Goal: Information Seeking & Learning: Learn about a topic

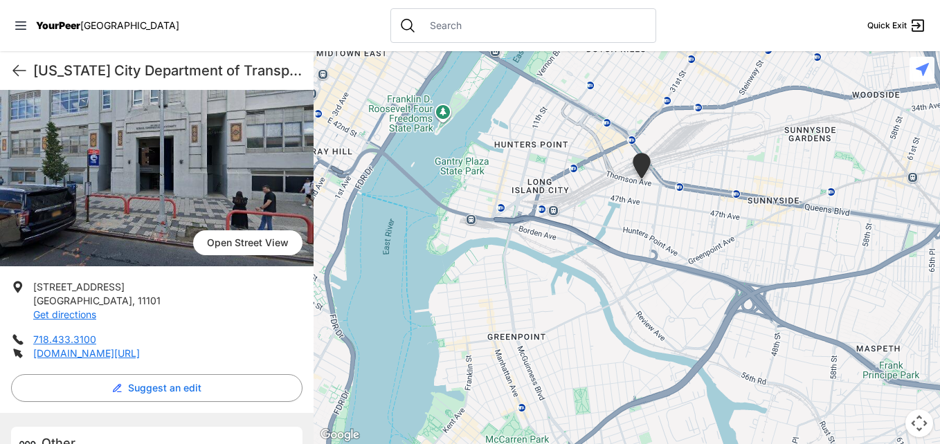
scroll to position [174, 0]
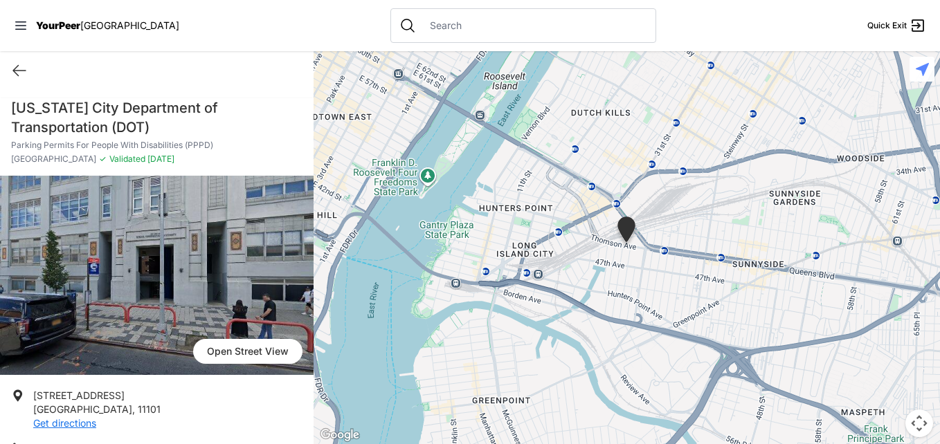
click at [391, 16] on div at bounding box center [523, 25] width 266 height 35
click at [422, 26] on input "text" at bounding box center [535, 26] width 226 height 14
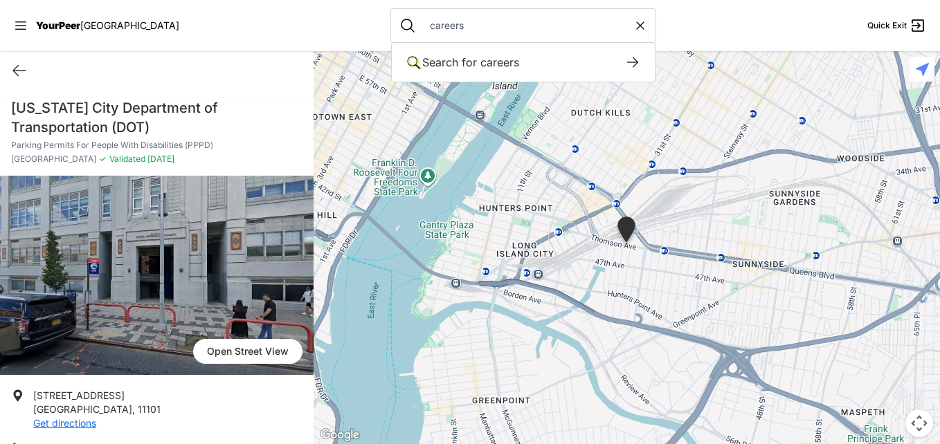
type input "careers"
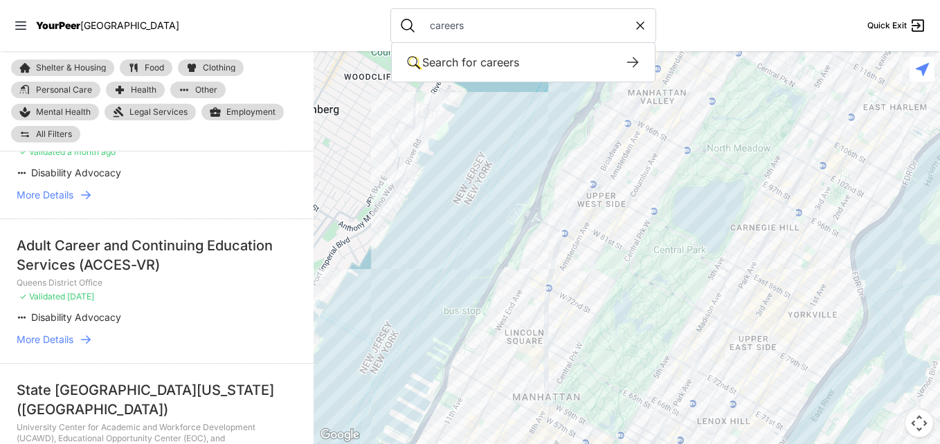
scroll to position [968, 0]
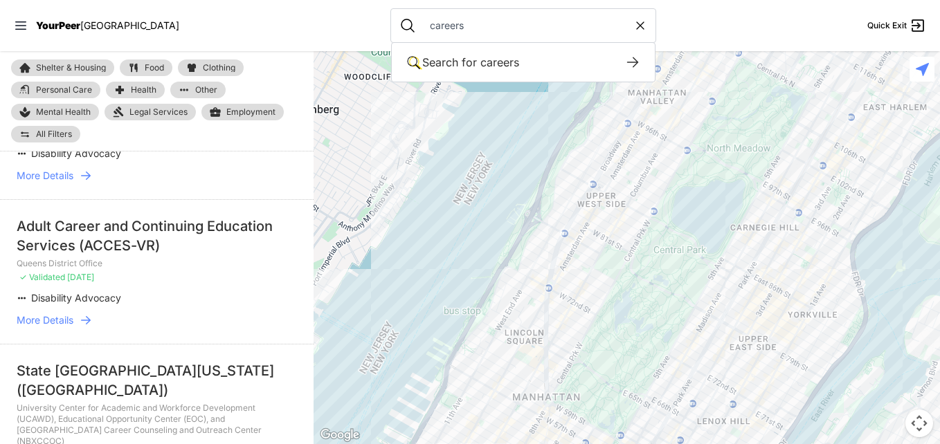
click at [219, 377] on div "State [GEOGRAPHIC_DATA][US_STATE] ([GEOGRAPHIC_DATA])" at bounding box center [157, 380] width 280 height 39
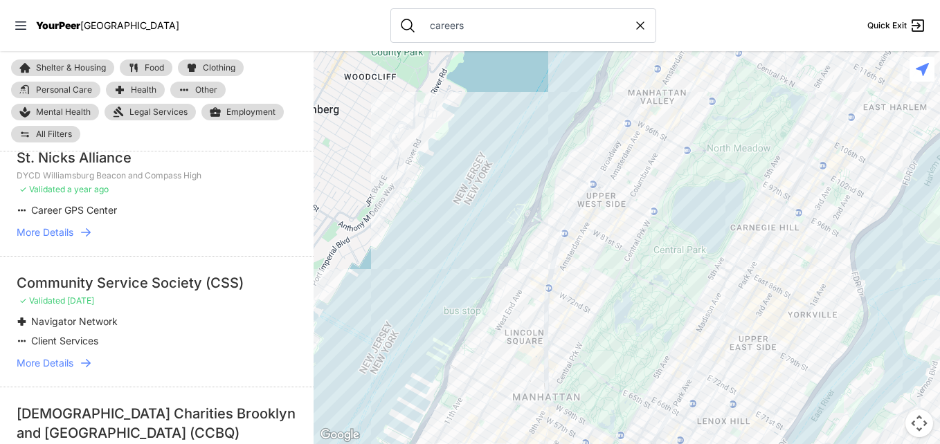
scroll to position [2374, 0]
